Goal: Task Accomplishment & Management: Manage account settings

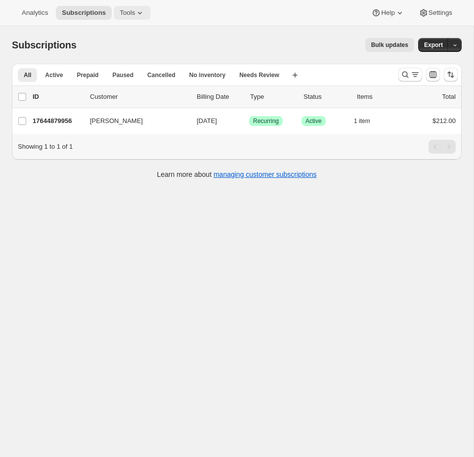
click at [143, 16] on icon at bounding box center [140, 13] width 10 height 10
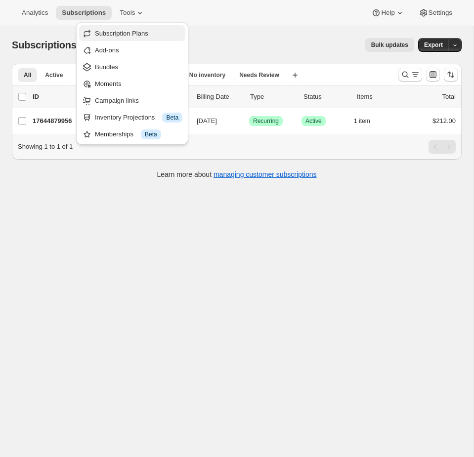
click at [129, 32] on span "Subscription Plans" at bounding box center [121, 33] width 53 height 7
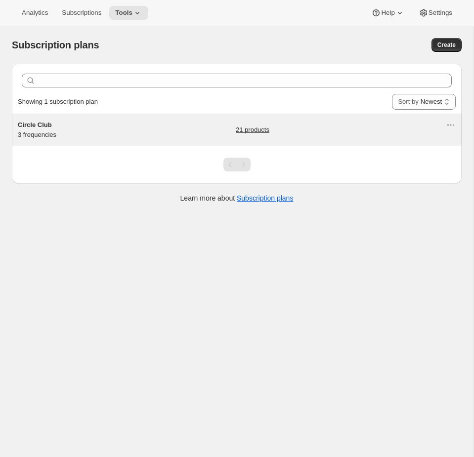
click at [116, 133] on div "Circle Club 3 frequencies" at bounding box center [80, 130] width 124 height 20
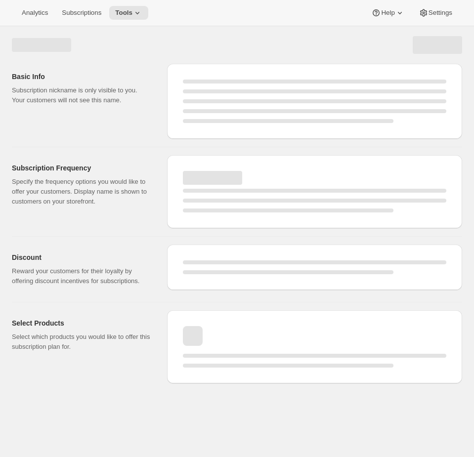
select select "WEEK"
select select "MONTH"
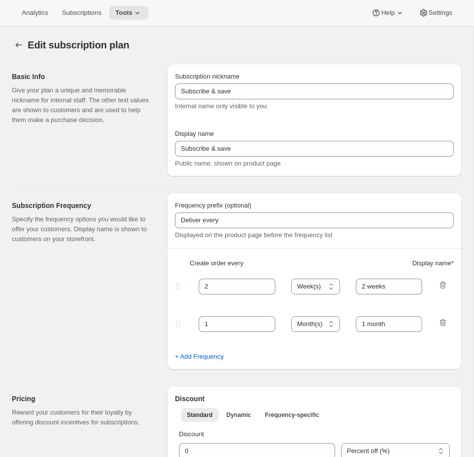
type input "Circle Club"
type input "Fox Creek Circle Club"
type input "3"
select select "MONTH"
type input "3 months"
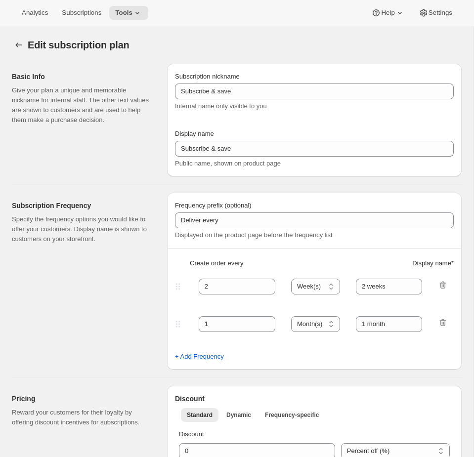
type input "4"
type input "4 months"
checkbox input "true"
select select "MONTH"
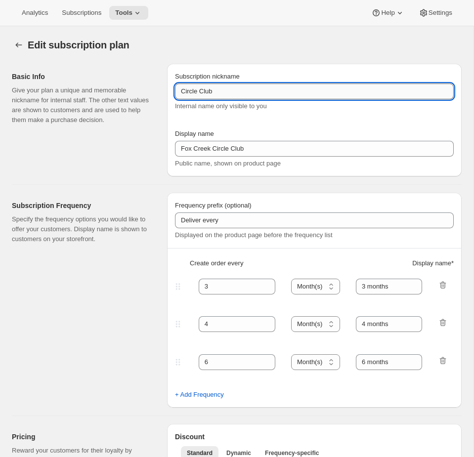
click at [373, 90] on input "Circle Club" at bounding box center [314, 92] width 279 height 16
type input "Circle Club [don't change display name]"
click at [347, 138] on div "Display name" at bounding box center [314, 134] width 279 height 10
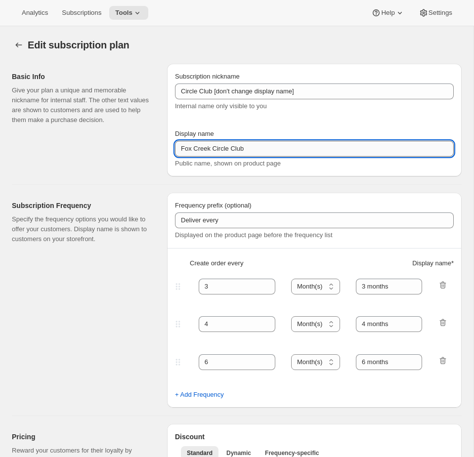
click at [265, 144] on input "Fox Creek Circle Club" at bounding box center [314, 149] width 279 height 16
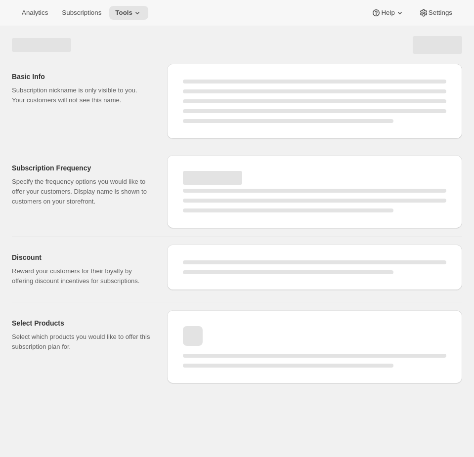
select select "MONTH"
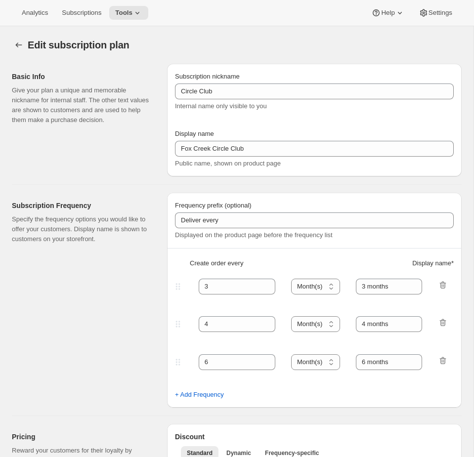
type input "Circle Club [don't change display name]"
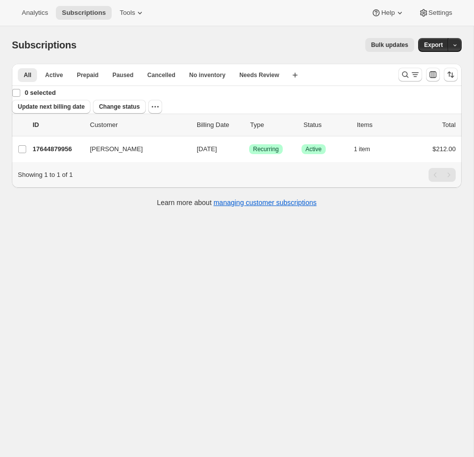
click at [129, 4] on div "Analytics Subscriptions Tools Help Settings" at bounding box center [237, 13] width 474 height 26
click at [130, 9] on span "Tools" at bounding box center [127, 13] width 15 height 8
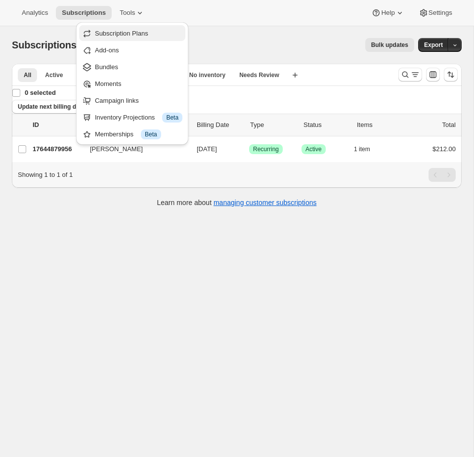
click at [121, 34] on span "Subscription Plans" at bounding box center [121, 33] width 53 height 7
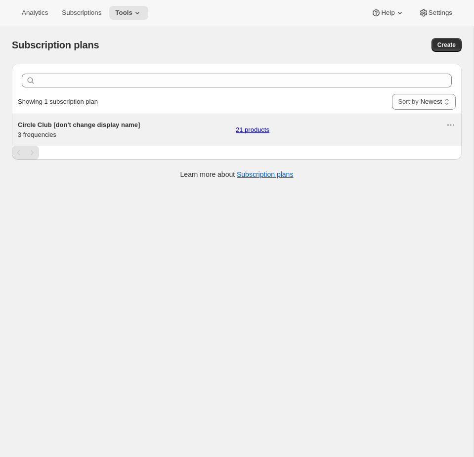
click at [221, 132] on div "Circle Club [don't change display name] 3 frequencies 21 products" at bounding box center [232, 130] width 428 height 20
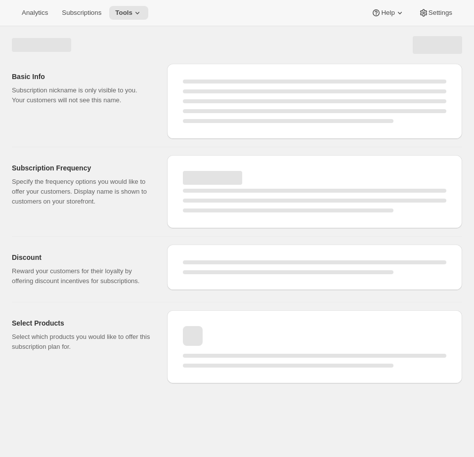
select select "WEEK"
select select "MONTH"
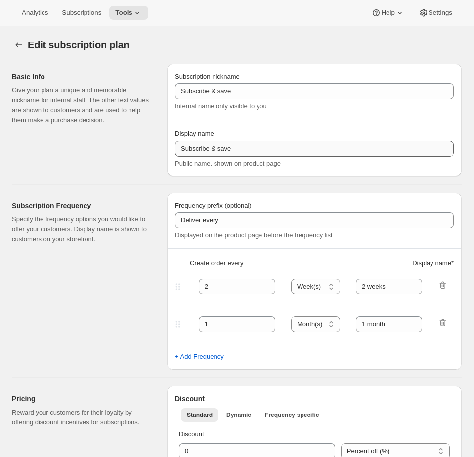
type input "Circle Club [don't change display name]"
type input "Fox Creek Circle Club"
type input "3"
type input "3 months"
type input "4"
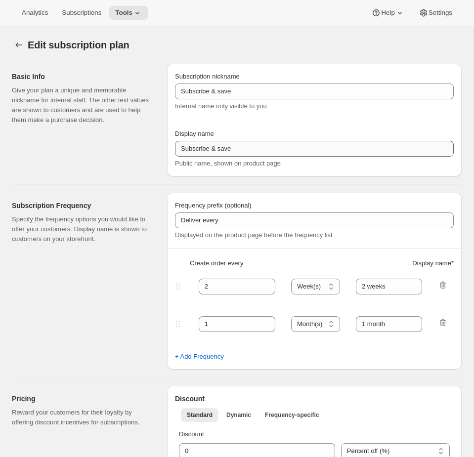
type input "4 months"
checkbox input "true"
select select "MONTH"
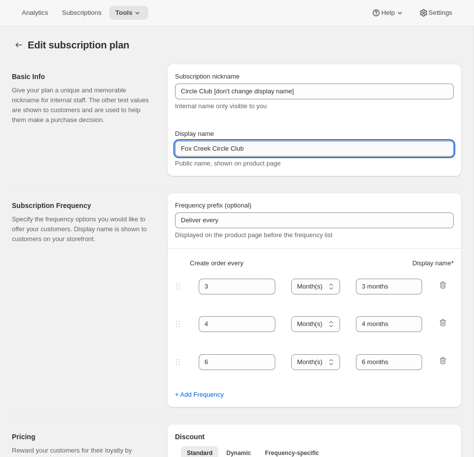
click at [254, 149] on input "Fox Creek Circle Club" at bounding box center [314, 149] width 279 height 16
click at [142, 14] on icon at bounding box center [138, 13] width 10 height 10
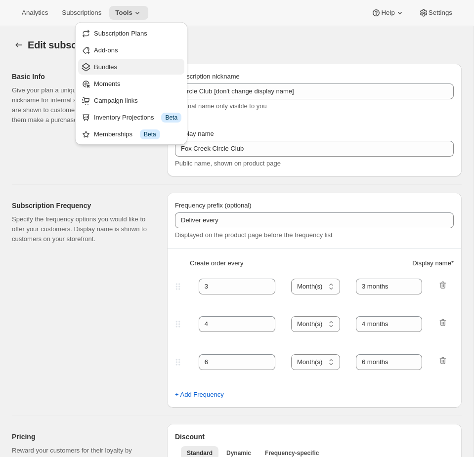
click at [117, 69] on span "Bundles" at bounding box center [105, 66] width 23 height 7
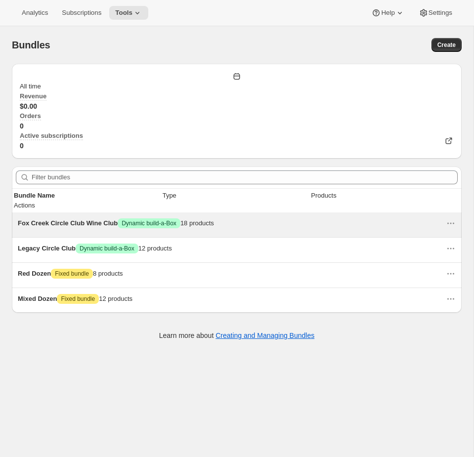
click at [181, 220] on span "Success Dynamic build-a-Box" at bounding box center [149, 223] width 63 height 7
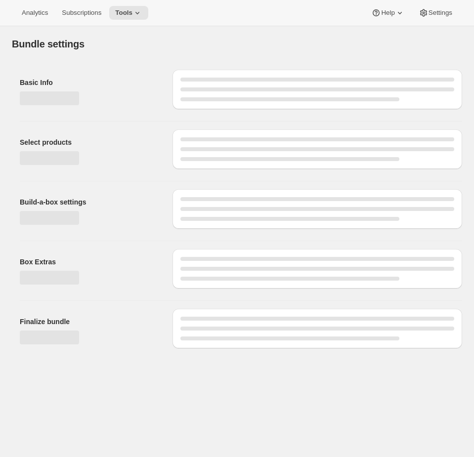
type input "Fox Creek Circle Club Wine Club"
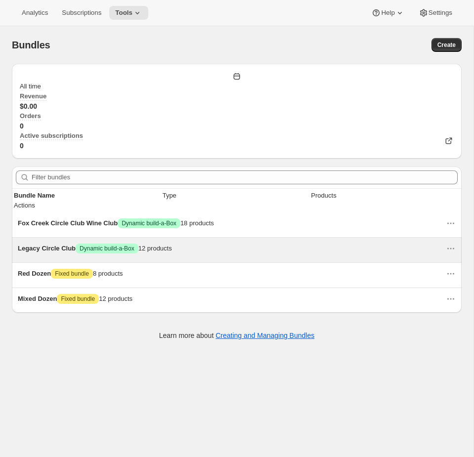
click at [135, 245] on span "Dynamic build-a-Box" at bounding box center [107, 249] width 55 height 8
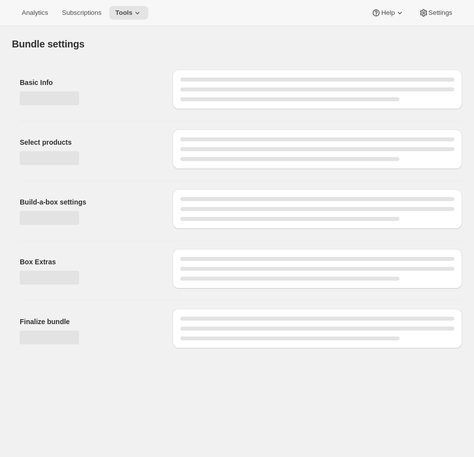
type input "Legacy Circle Club"
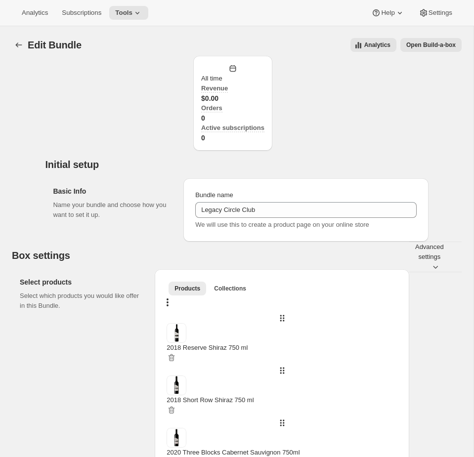
click at [444, 45] on span "Open Build-a-box" at bounding box center [431, 45] width 49 height 8
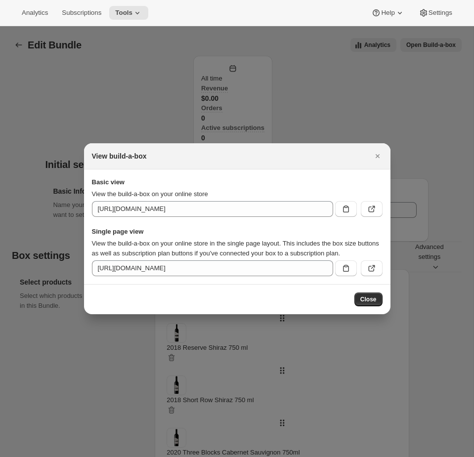
click at [290, 76] on div at bounding box center [237, 228] width 474 height 457
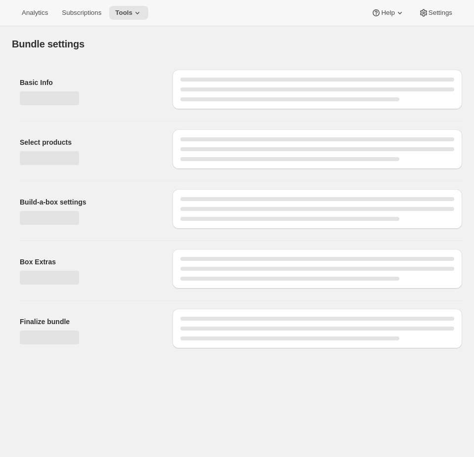
type input "Fox Creek Circle Club Wine Club"
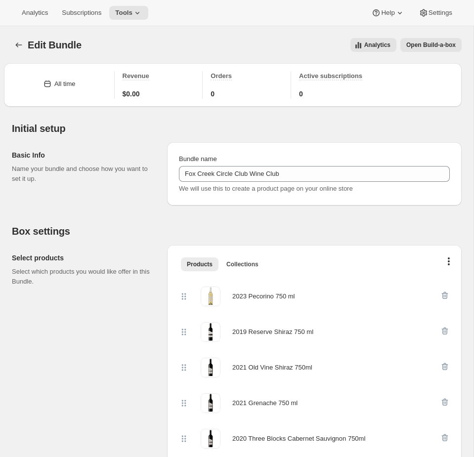
click at [428, 44] on span "Open Build-a-box" at bounding box center [431, 45] width 49 height 8
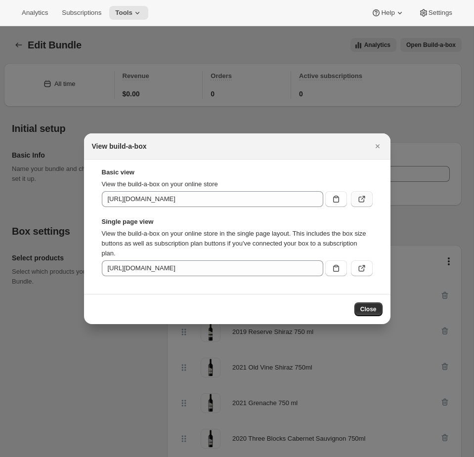
click at [366, 197] on button ":r2l:" at bounding box center [362, 199] width 22 height 16
